Goal: Information Seeking & Learning: Learn about a topic

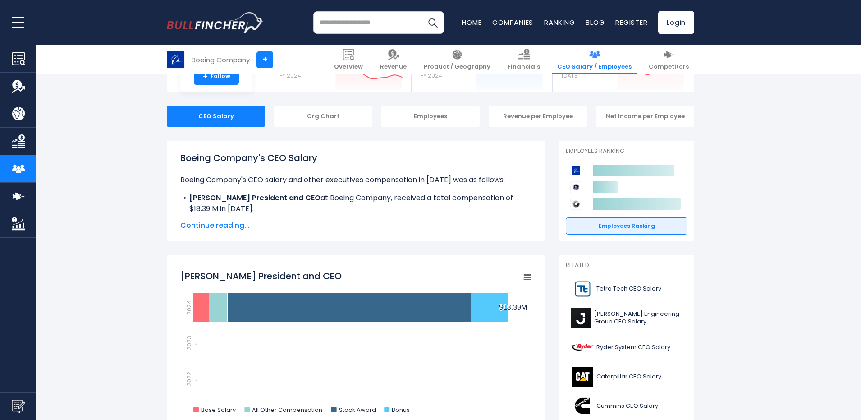
scroll to position [105, 0]
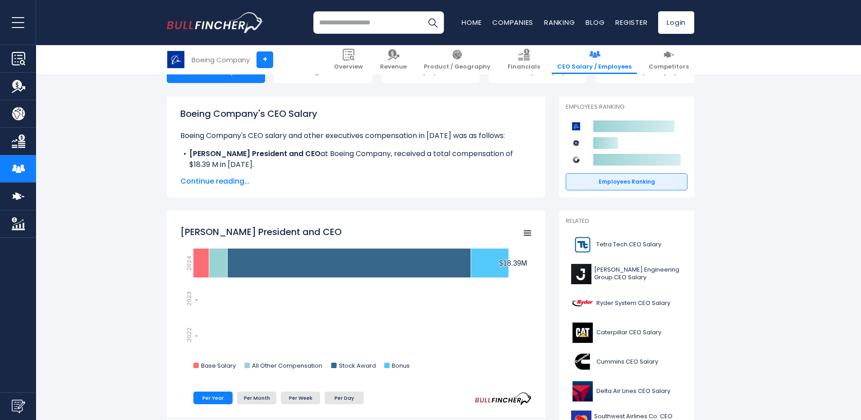
click at [190, 179] on span "Continue reading..." at bounding box center [356, 181] width 352 height 11
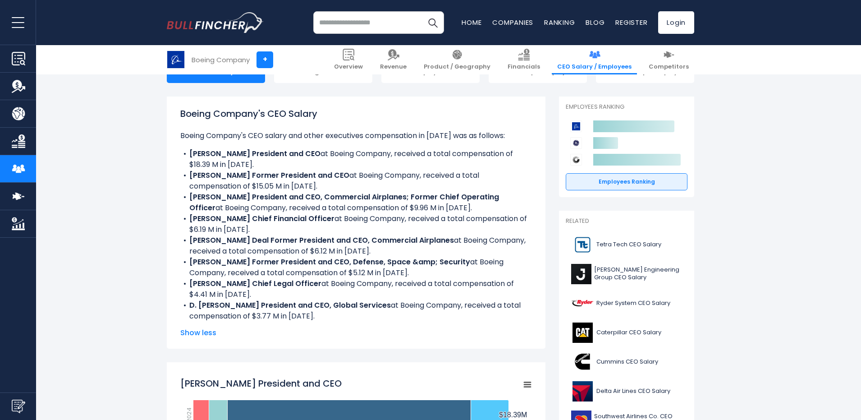
drag, startPoint x: 193, startPoint y: 262, endPoint x: 458, endPoint y: 258, distance: 265.1
click at [461, 257] on b "Theodore Colbert III Former President and CEO, Defense, Space &amp; Security" at bounding box center [329, 262] width 281 height 10
click at [467, 255] on li "Stanley A. Deal Former President and CEO, Commercial Airplanes at Boeing Compan…" at bounding box center [356, 246] width 352 height 22
drag, startPoint x: 476, startPoint y: 257, endPoint x: 192, endPoint y: 263, distance: 284.1
click at [192, 263] on b "Theodore Colbert III Former President and CEO, Defense, Space &amp; Security" at bounding box center [329, 262] width 281 height 10
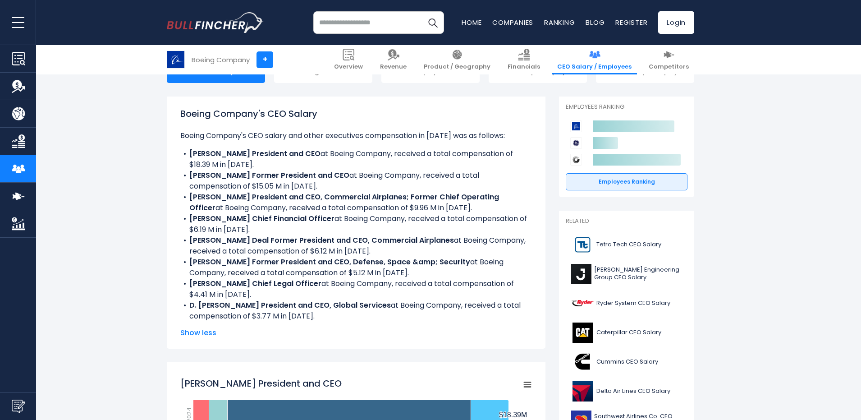
click at [319, 263] on b "Theodore Colbert III Former President and CEO, Defense, Space &amp; Security" at bounding box center [329, 262] width 281 height 10
drag, startPoint x: 352, startPoint y: 272, endPoint x: 413, endPoint y: 270, distance: 61.4
click at [413, 270] on li "Theodore Colbert III Former President and CEO, Defense, Space &amp; Security at…" at bounding box center [356, 268] width 352 height 22
click at [419, 270] on li "Theodore Colbert III Former President and CEO, Defense, Space &amp; Security at…" at bounding box center [356, 268] width 352 height 22
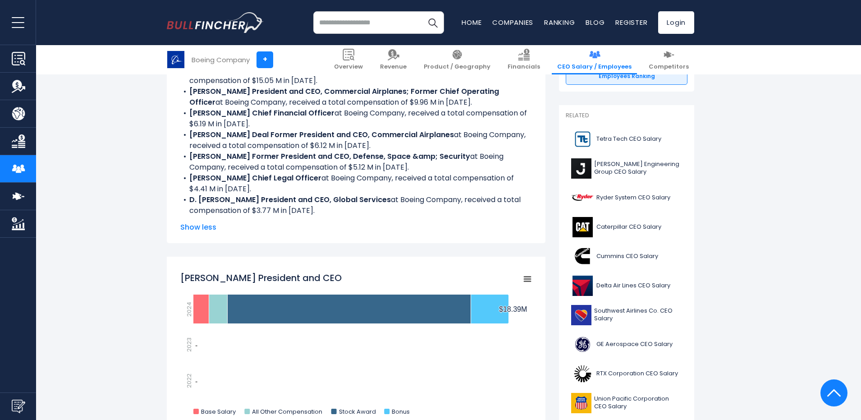
scroll to position [270, 0]
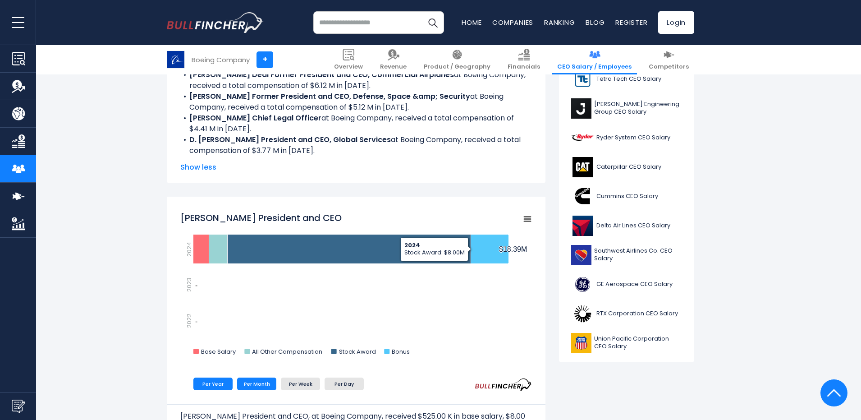
click at [252, 386] on li "Per Month" at bounding box center [256, 383] width 39 height 13
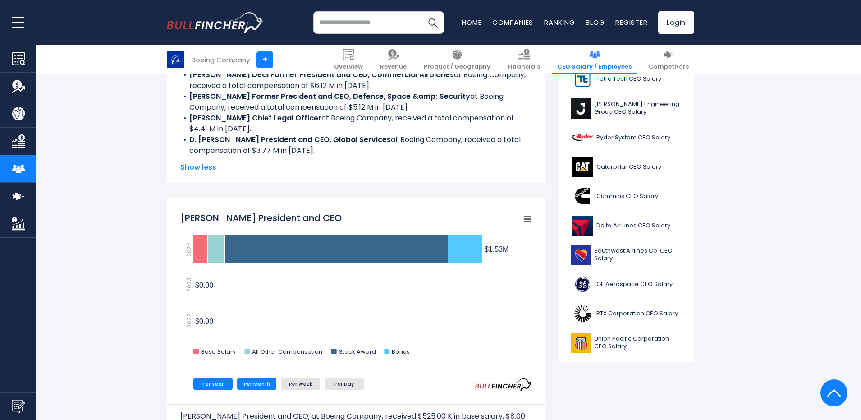
click at [223, 385] on li "Per Year" at bounding box center [212, 383] width 39 height 13
click at [346, 349] on text "Stock Award" at bounding box center [357, 351] width 37 height 9
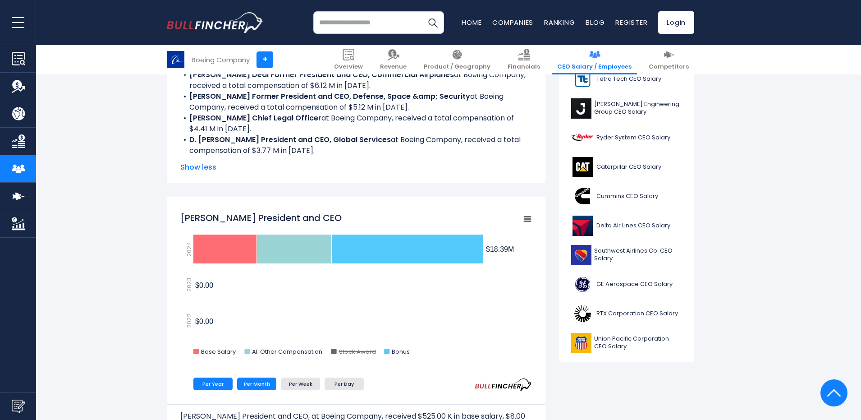
click at [264, 385] on li "Per Month" at bounding box center [256, 383] width 39 height 13
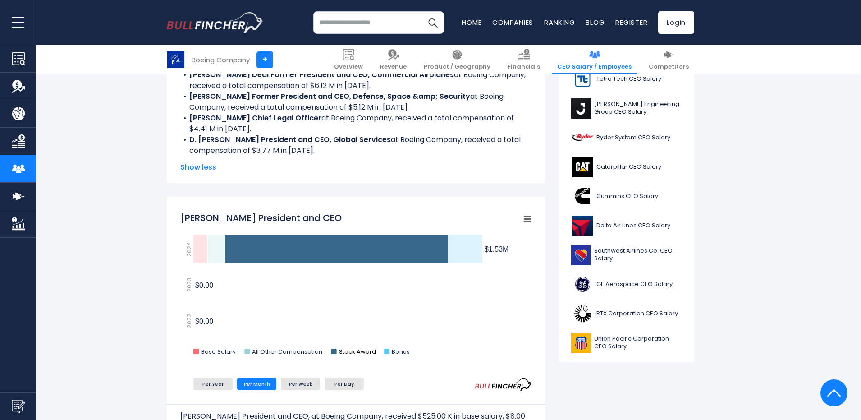
click at [349, 353] on text "Stock Award" at bounding box center [357, 351] width 37 height 9
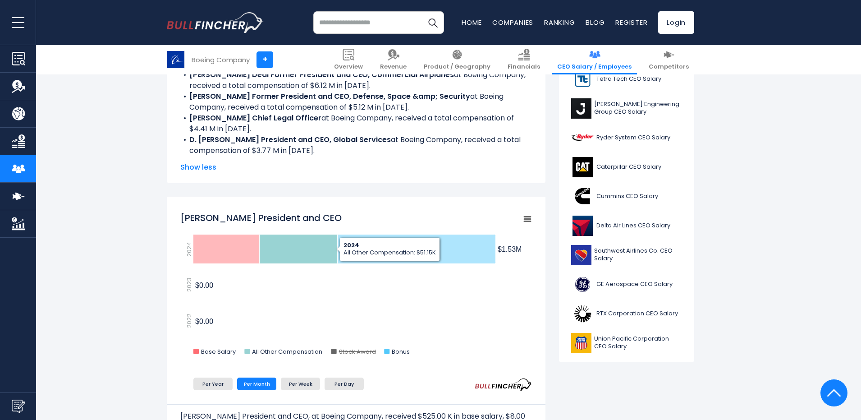
click at [265, 356] on rect "Robert K. Ortberg President and CEO" at bounding box center [356, 286] width 352 height 158
click at [265, 351] on text "All Other Compensation" at bounding box center [287, 351] width 70 height 9
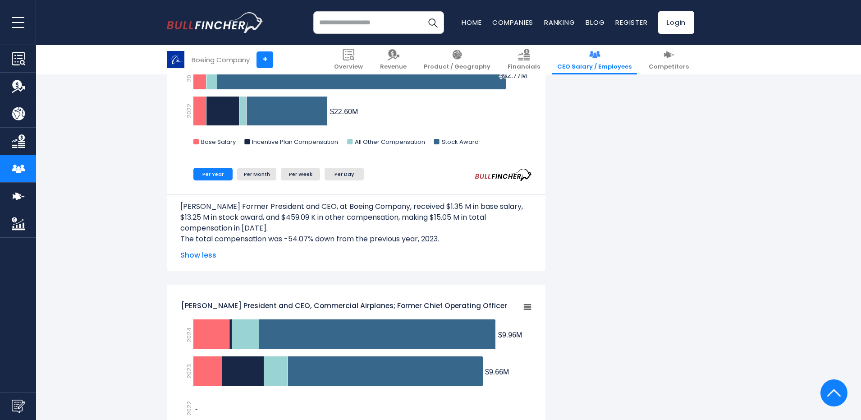
scroll to position [857, 0]
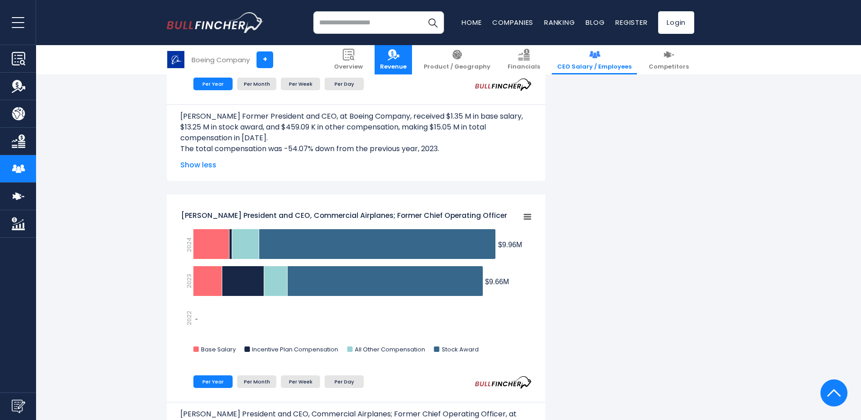
click at [407, 66] on span "Revenue" at bounding box center [393, 67] width 27 height 8
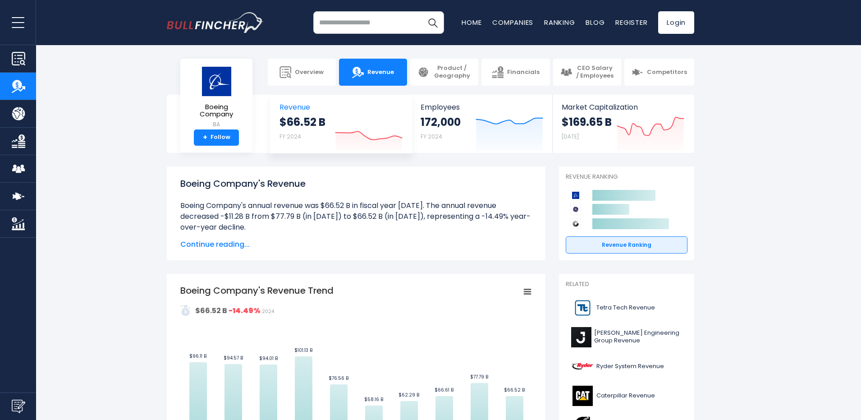
click at [308, 109] on span "Revenue" at bounding box center [340, 107] width 123 height 9
click at [337, 121] on icon "Created with Highcharts 12.1.2" at bounding box center [369, 132] width 68 height 38
click at [292, 103] on span "Revenue" at bounding box center [340, 107] width 123 height 9
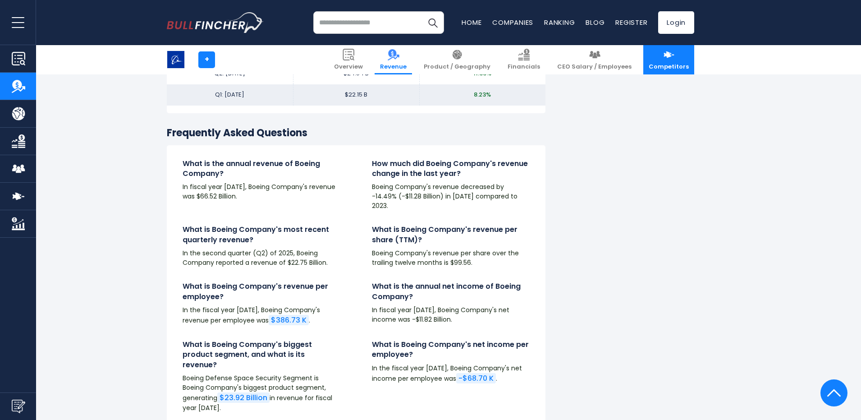
scroll to position [2025, 0]
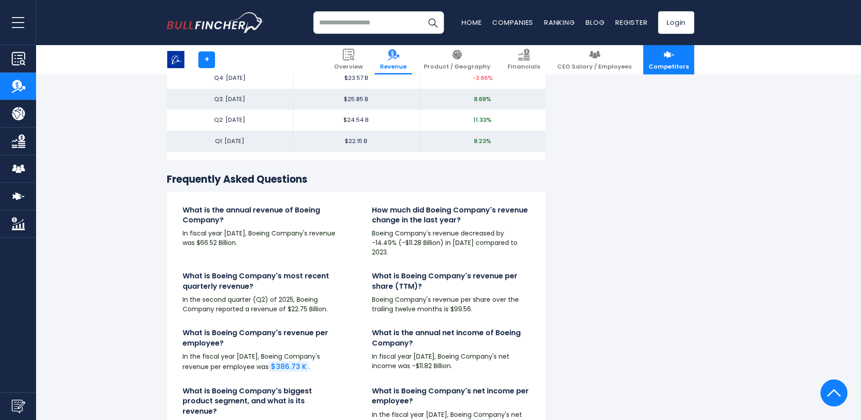
click at [674, 67] on span "Competitors" at bounding box center [669, 67] width 40 height 8
click at [672, 65] on span "Competitors" at bounding box center [669, 67] width 40 height 8
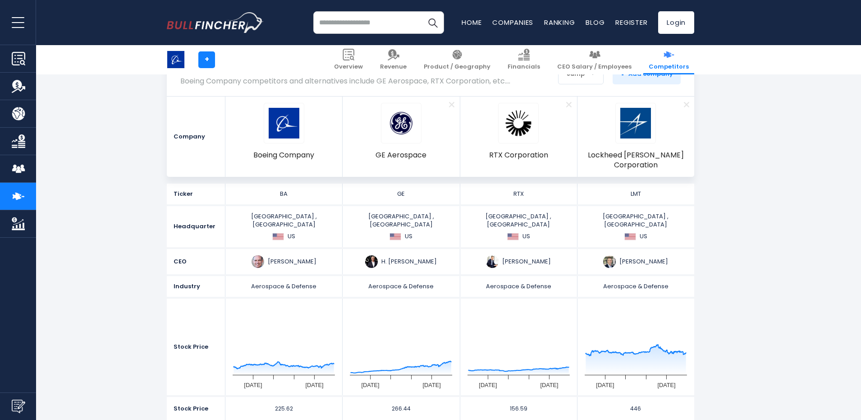
scroll to position [105, 0]
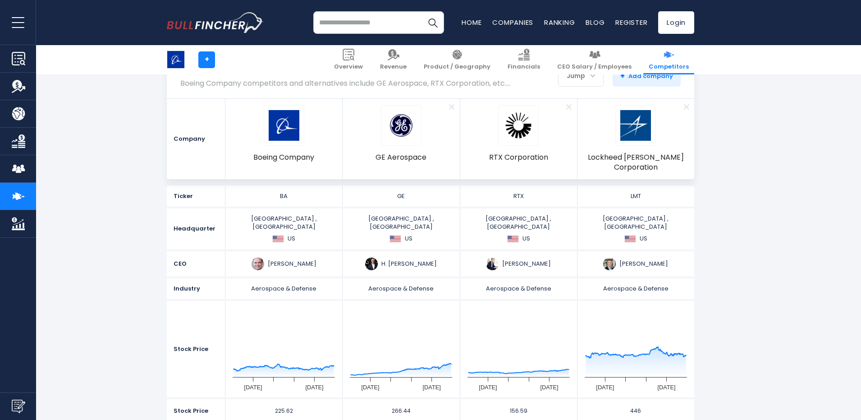
drag, startPoint x: 618, startPoint y: 244, endPoint x: 687, endPoint y: 245, distance: 69.4
click at [687, 257] on div "[PERSON_NAME]" at bounding box center [635, 263] width 111 height 13
